Goal: Transaction & Acquisition: Download file/media

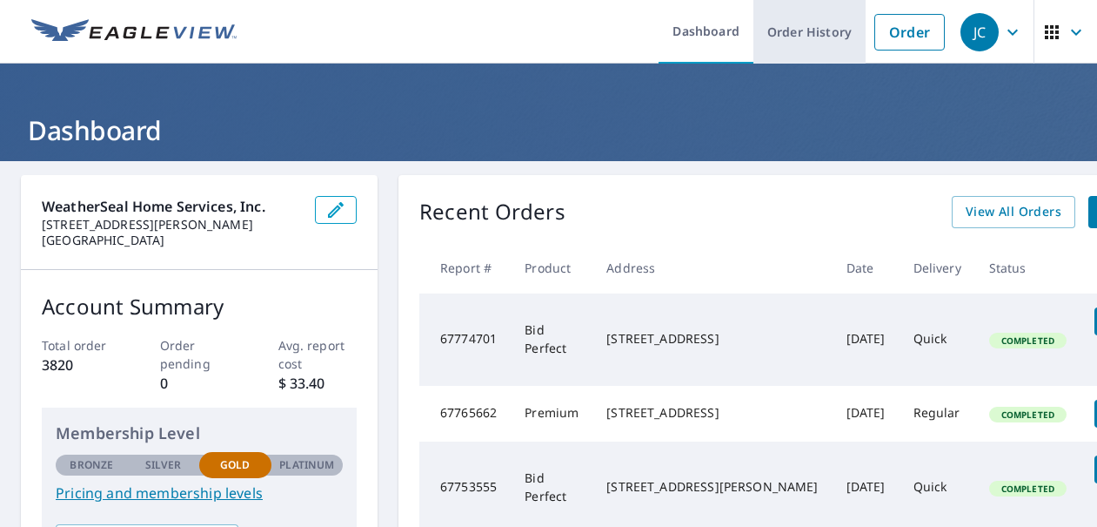
click at [780, 38] on link "Order History" at bounding box center [810, 32] width 112 height 64
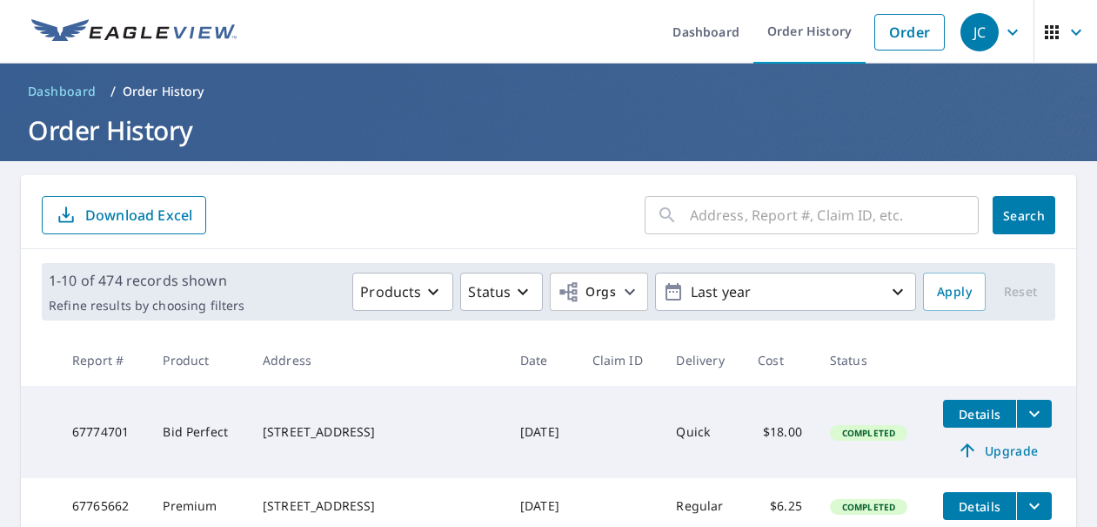
click at [675, 216] on div "​" at bounding box center [812, 215] width 334 height 38
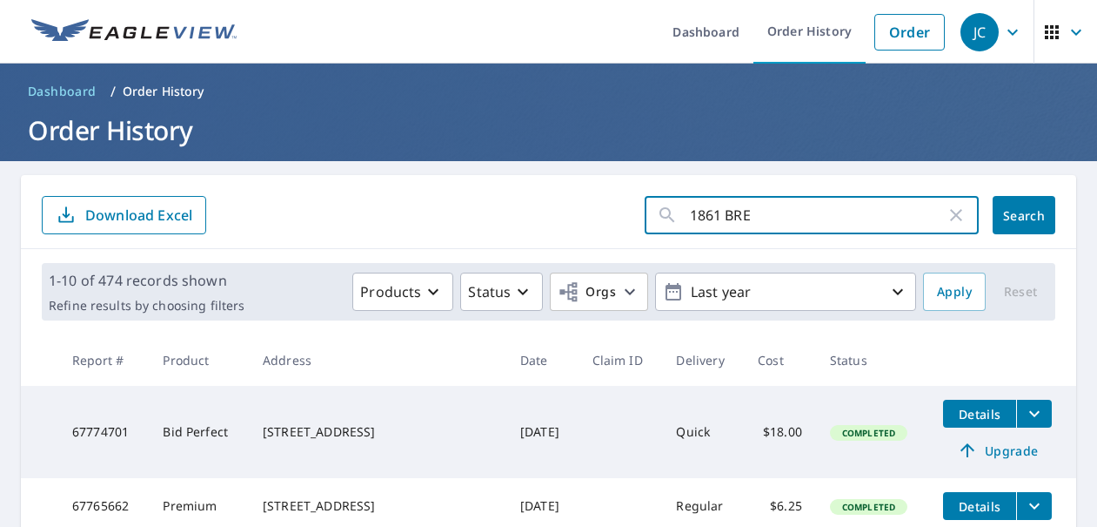
type input "1861 BREE"
click button "Search" at bounding box center [1024, 215] width 63 height 38
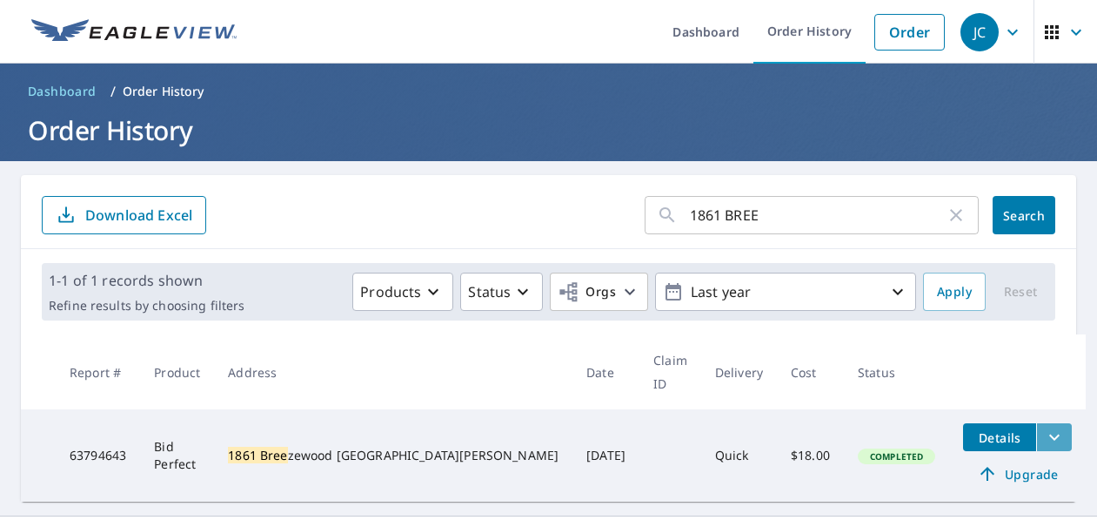
click at [1050, 434] on icon "filesDropdownBtn-63794643" at bounding box center [1055, 437] width 10 height 6
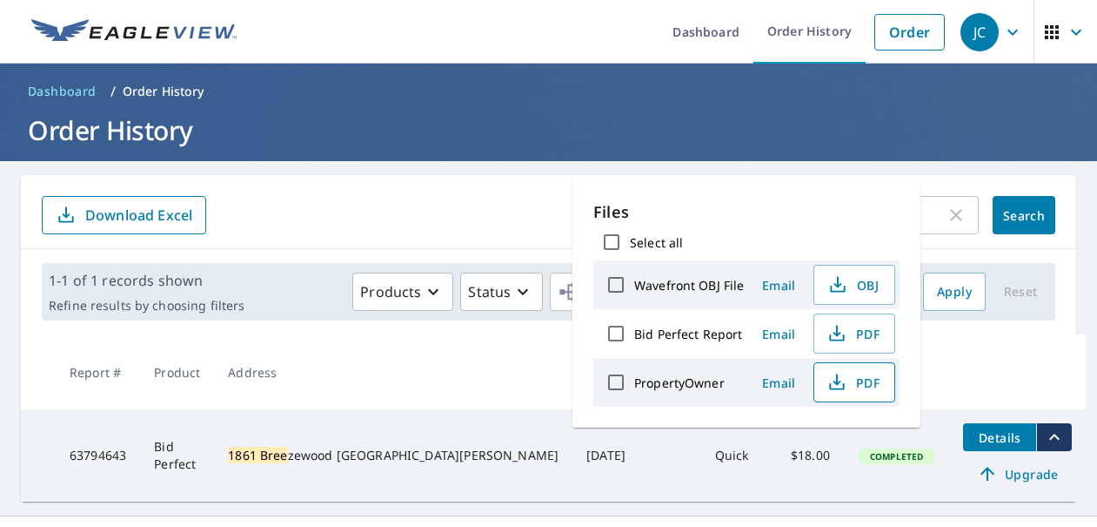
click at [859, 382] on span "PDF" at bounding box center [853, 382] width 56 height 21
click at [1044, 426] on icon "filesDropdownBtn-63794643" at bounding box center [1054, 436] width 21 height 21
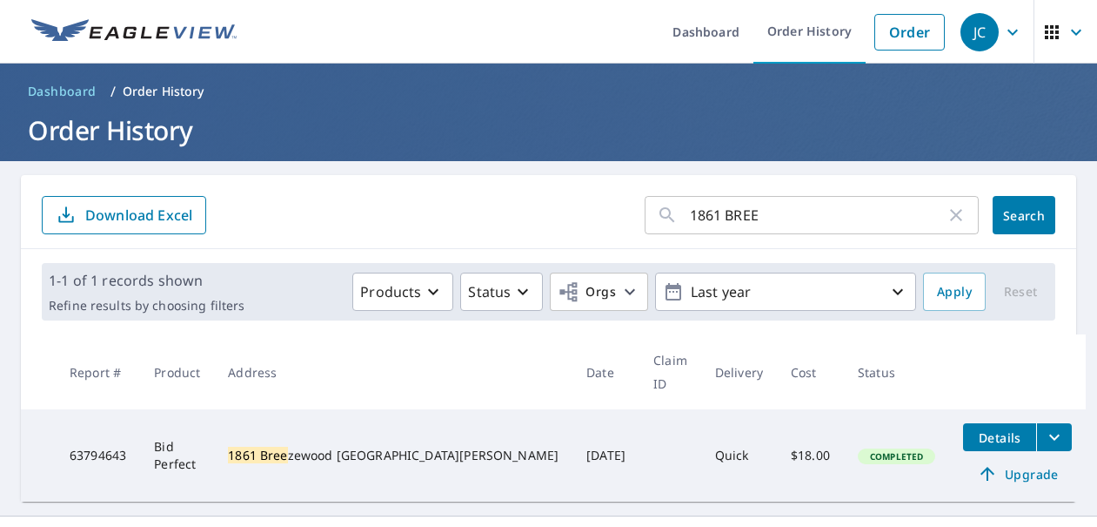
click at [1044, 426] on icon "filesDropdownBtn-63794643" at bounding box center [1054, 436] width 21 height 21
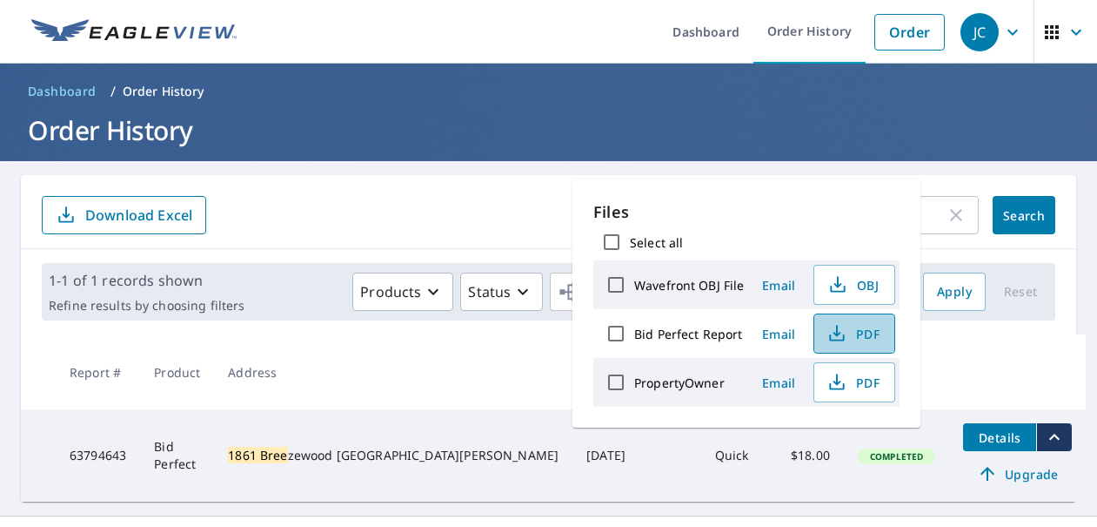
click at [857, 351] on button "PDF" at bounding box center [855, 333] width 82 height 40
